Goal: Transaction & Acquisition: Obtain resource

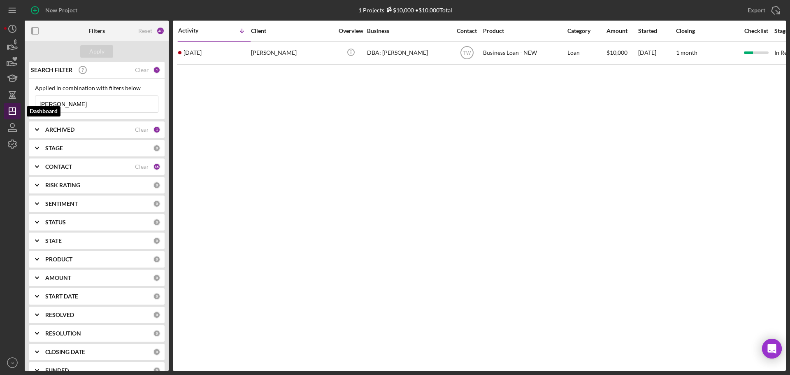
drag, startPoint x: 81, startPoint y: 108, endPoint x: 5, endPoint y: 107, distance: 75.7
click at [0, 108] on div "New Project 1 Projects $10,000 • $10,000 Total gipson Export Icon/Export Filter…" at bounding box center [395, 187] width 790 height 375
type input "[PERSON_NAME]"
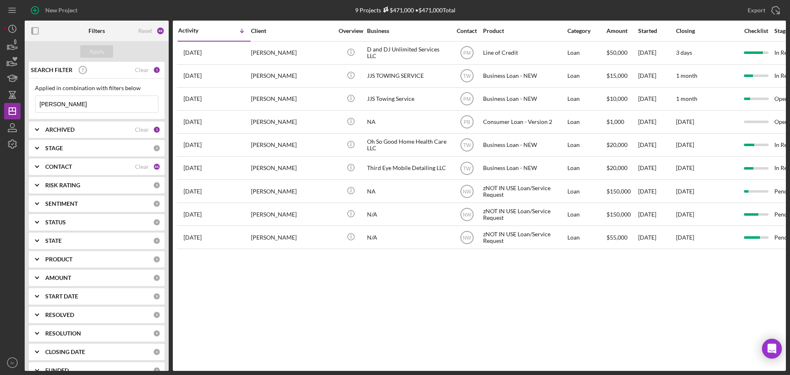
drag, startPoint x: 63, startPoint y: 104, endPoint x: 25, endPoint y: 103, distance: 38.7
click at [25, 104] on div "SEARCH FILTER Clear 1 Applied in combination with filters below [PERSON_NAME] I…" at bounding box center [97, 216] width 144 height 309
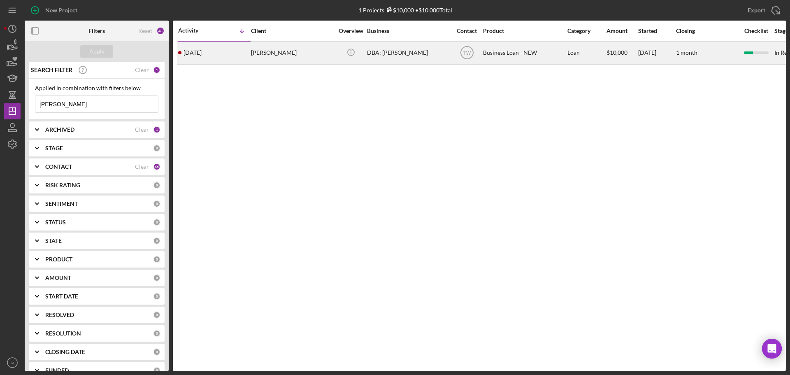
type input "[PERSON_NAME]"
click at [276, 51] on div "[PERSON_NAME]" at bounding box center [292, 53] width 82 height 22
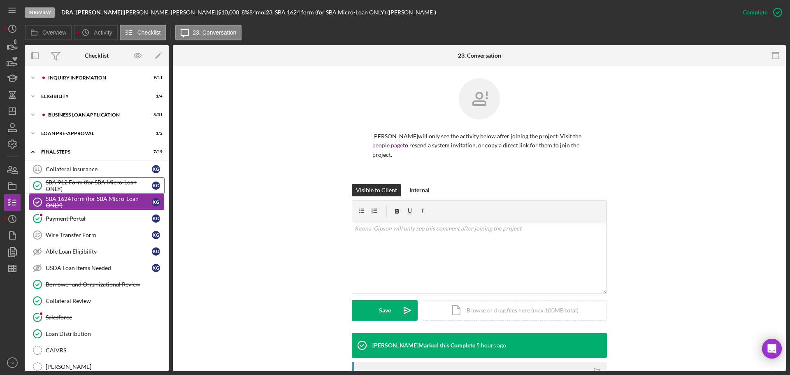
click at [66, 184] on div "SBA 912 Form (for SBA Micro-Loan ONLY)" at bounding box center [99, 185] width 106 height 13
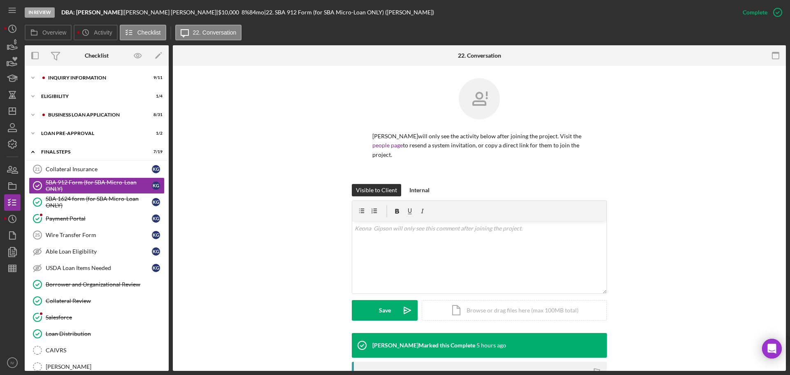
scroll to position [140, 0]
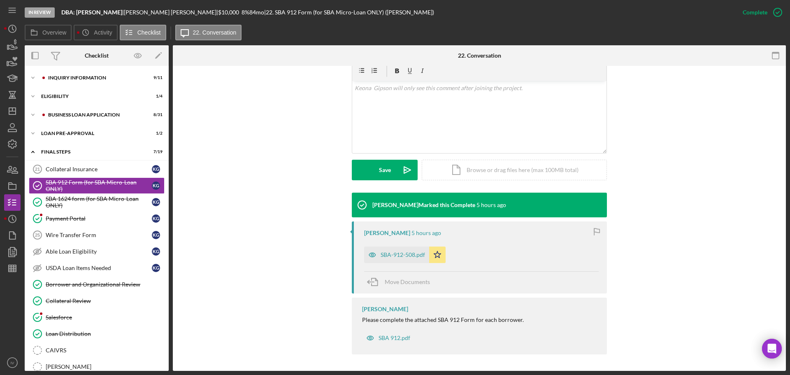
click at [412, 254] on div "SBA-912-508.pdf" at bounding box center [402, 254] width 44 height 7
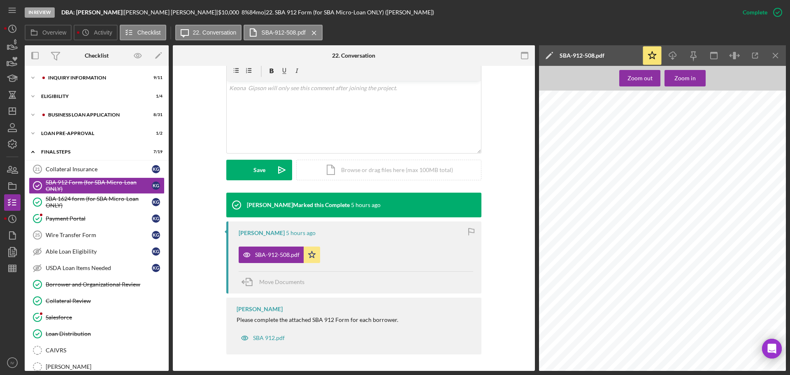
scroll to position [82, 0]
click at [105, 197] on div "SBA 1624 form (for SBA Micro-Loan ONLY)" at bounding box center [99, 201] width 106 height 13
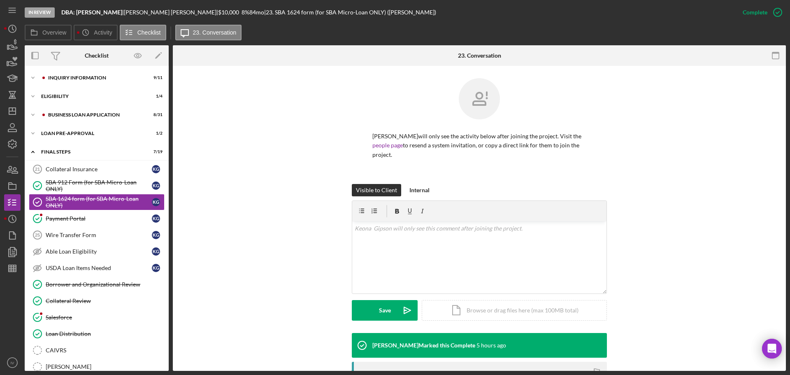
scroll to position [140, 0]
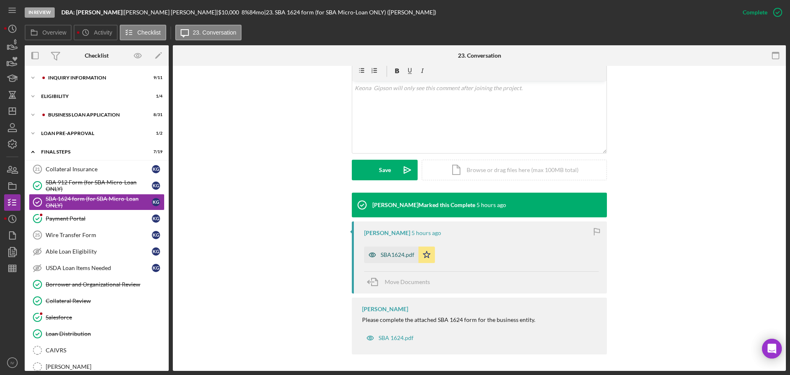
click at [396, 253] on div "SBA1624.pdf" at bounding box center [397, 254] width 34 height 7
